Goal: Task Accomplishment & Management: Manage account settings

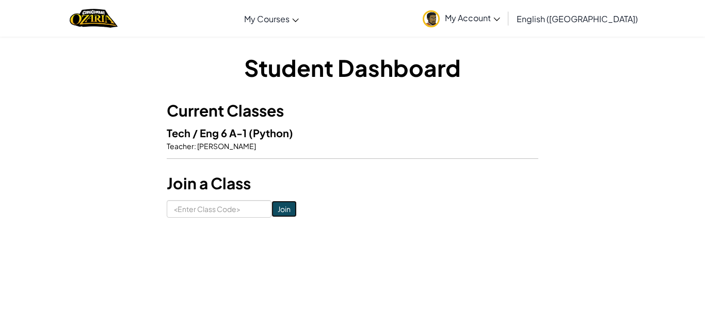
click at [284, 214] on input "Join" at bounding box center [284, 209] width 25 height 17
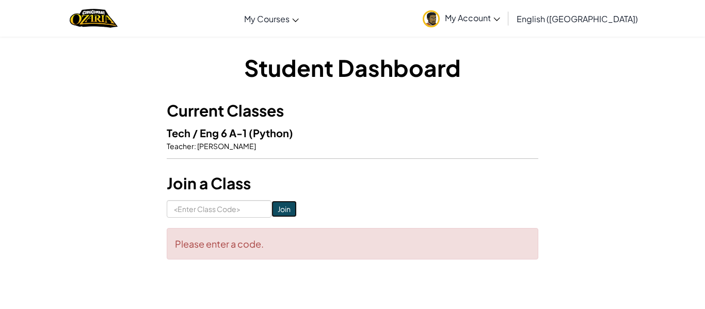
click at [283, 211] on input "Join" at bounding box center [284, 209] width 25 height 17
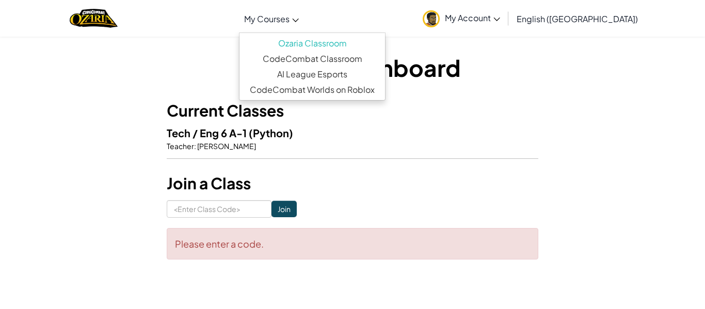
click at [304, 25] on link "My Courses" at bounding box center [271, 19] width 65 height 28
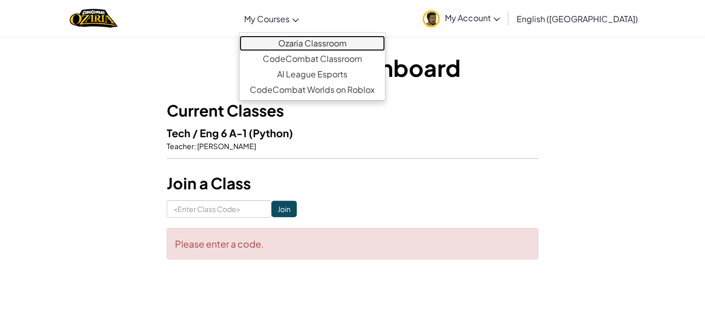
click at [328, 46] on link "Ozaria Classroom" at bounding box center [313, 43] width 146 height 15
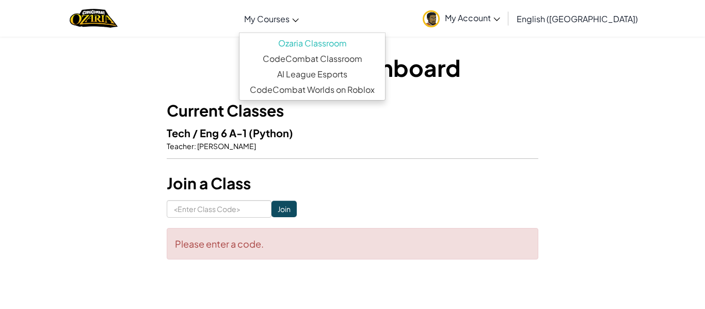
click at [500, 21] on span "My Account" at bounding box center [472, 17] width 55 height 11
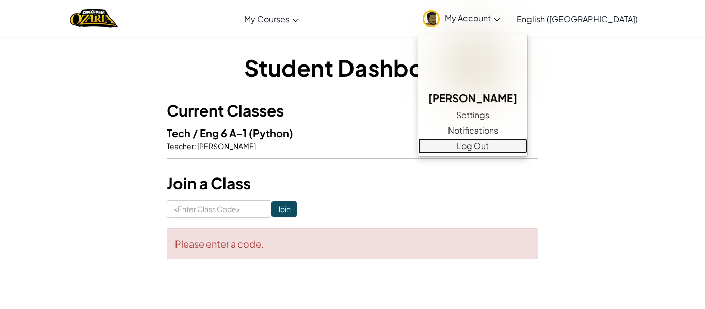
click at [498, 148] on link "Log Out" at bounding box center [472, 145] width 109 height 15
